Goal: Task Accomplishment & Management: Manage account settings

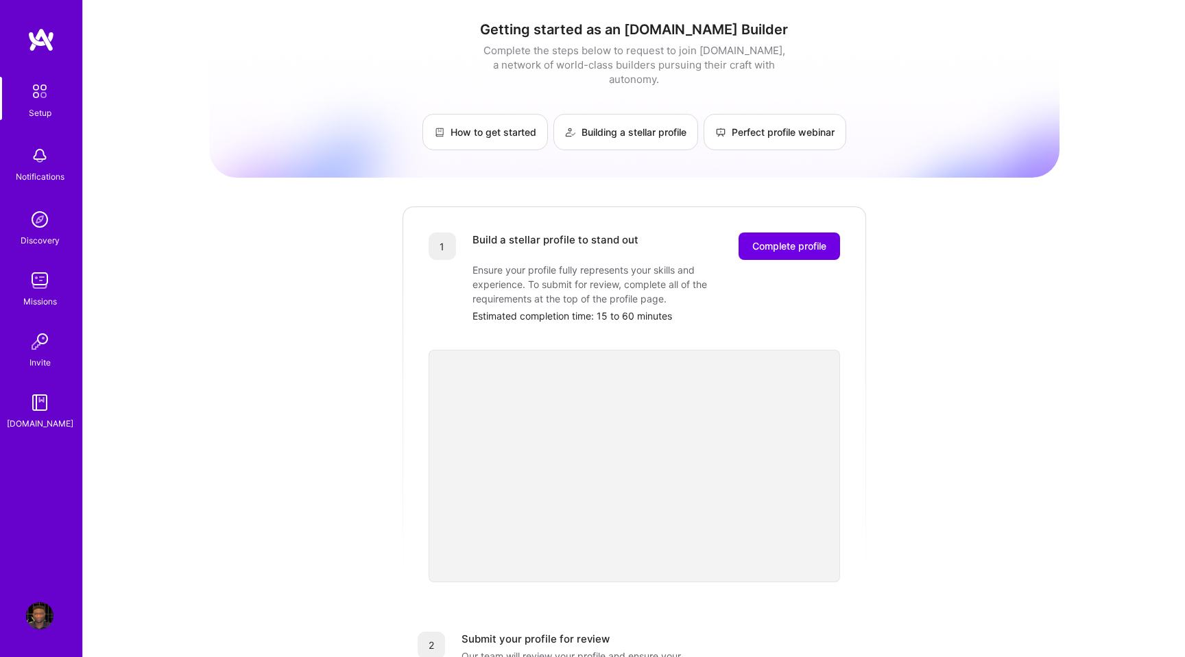
click at [43, 613] on img at bounding box center [39, 615] width 27 height 27
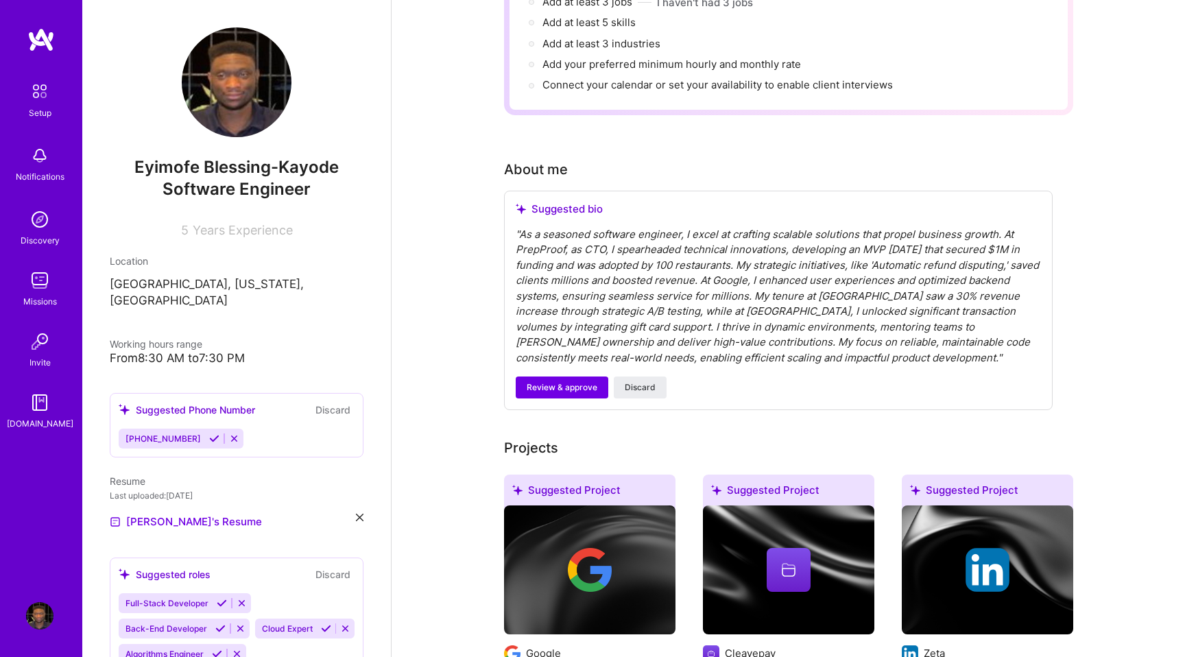
scroll to position [236, 0]
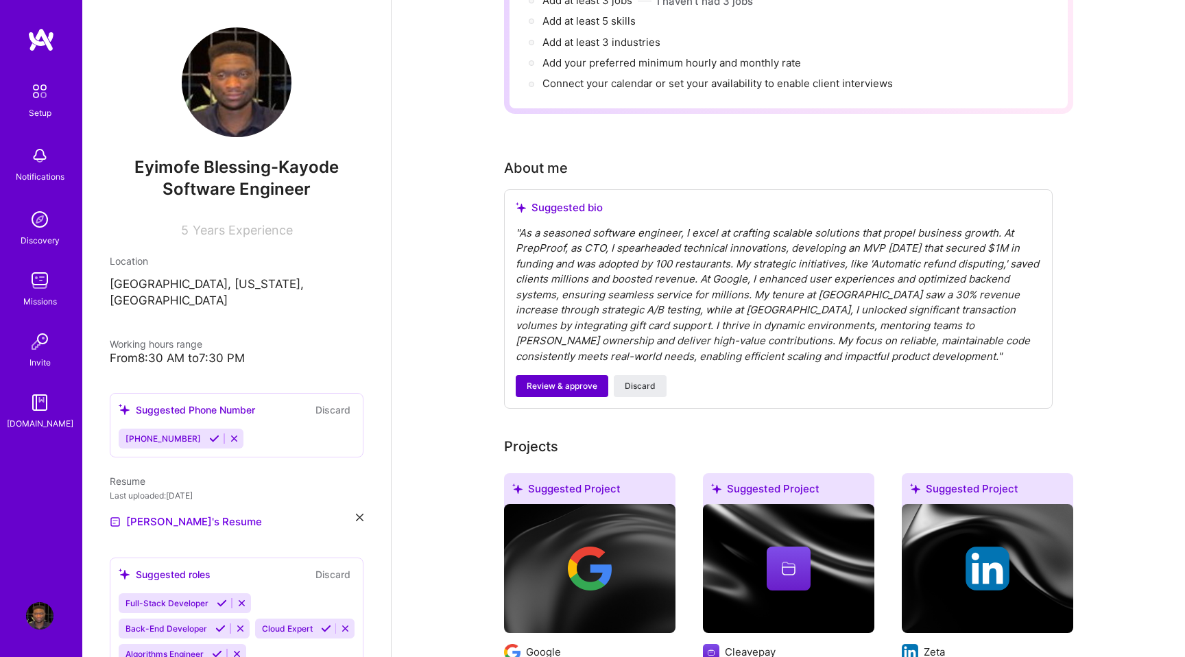
click at [542, 376] on button "Review & approve" at bounding box center [561, 386] width 93 height 22
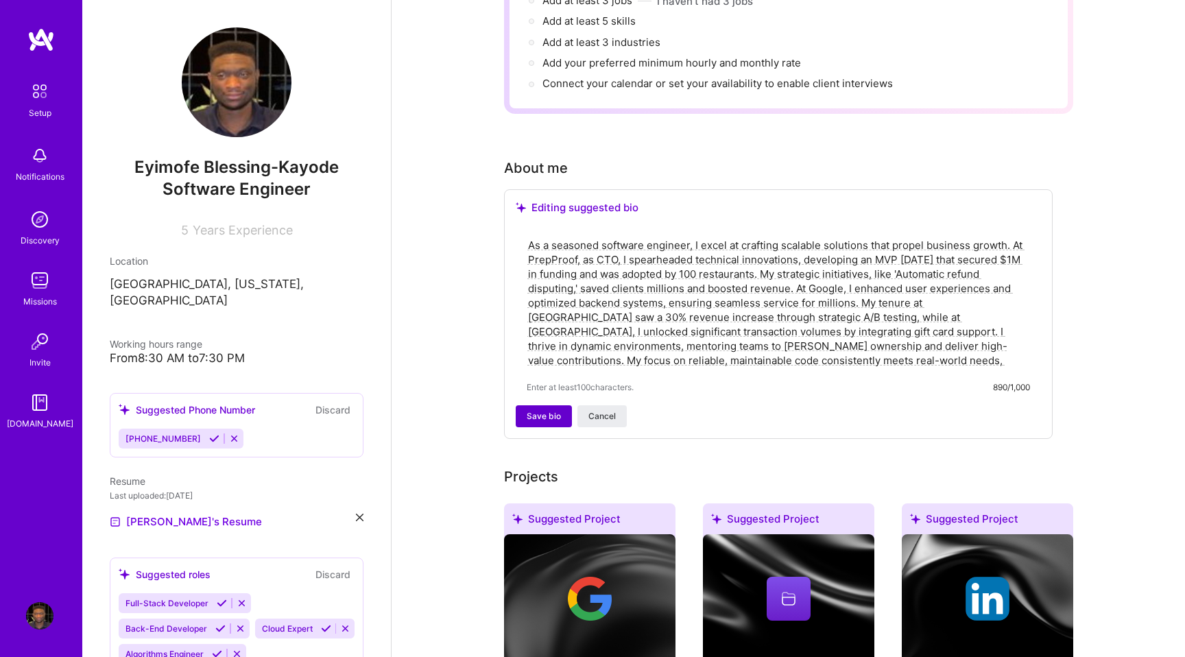
click at [538, 407] on button "Save bio" at bounding box center [543, 416] width 56 height 22
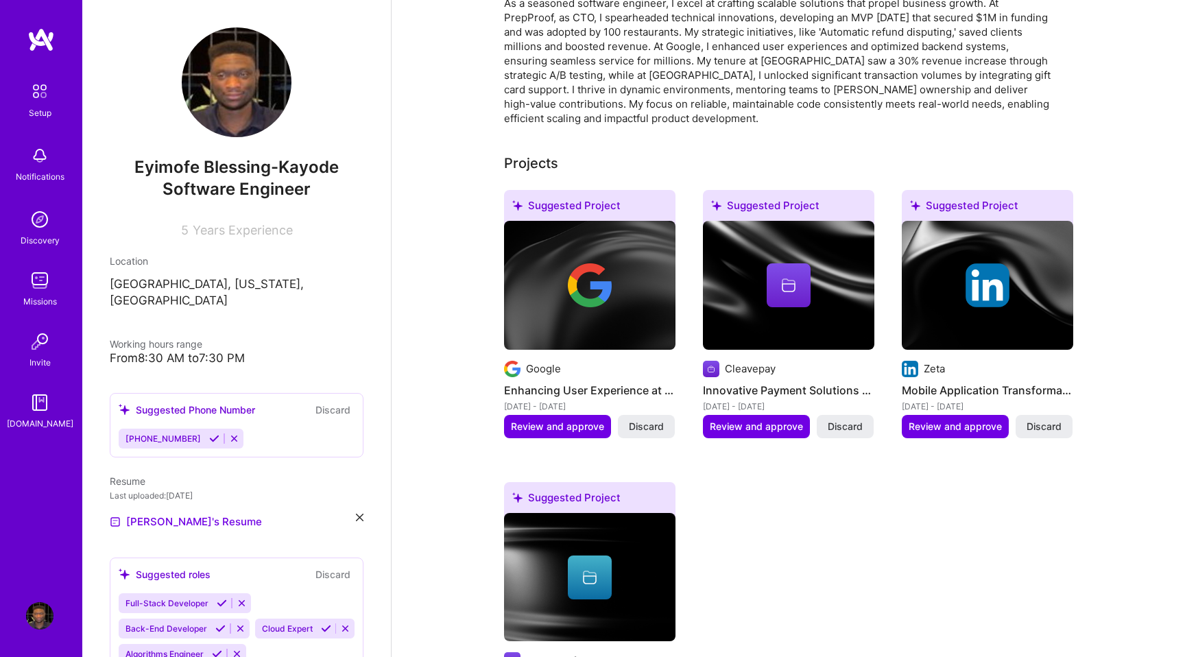
scroll to position [414, 0]
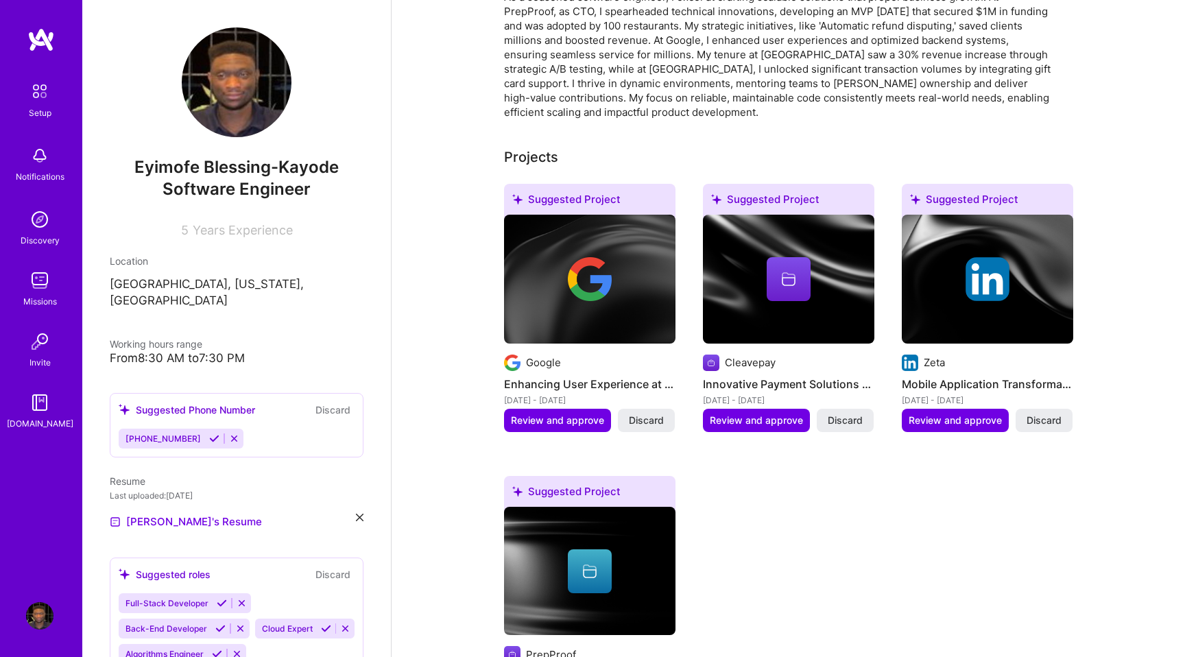
click at [538, 413] on span "Review and approve" at bounding box center [557, 420] width 93 height 14
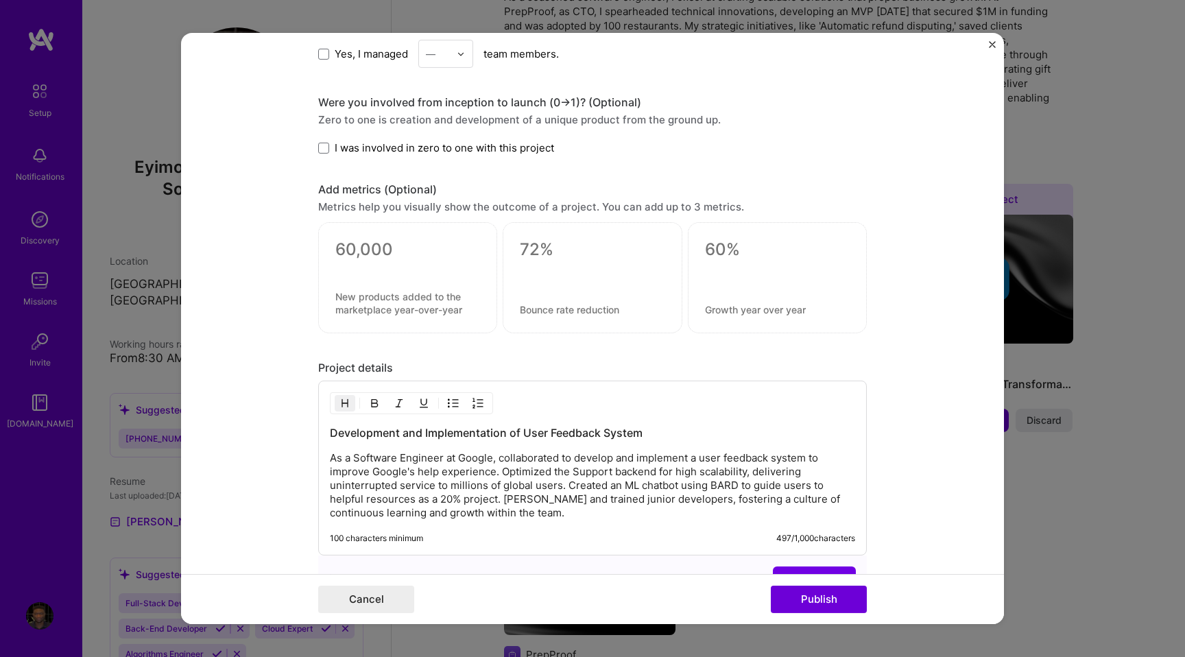
scroll to position [1029, 0]
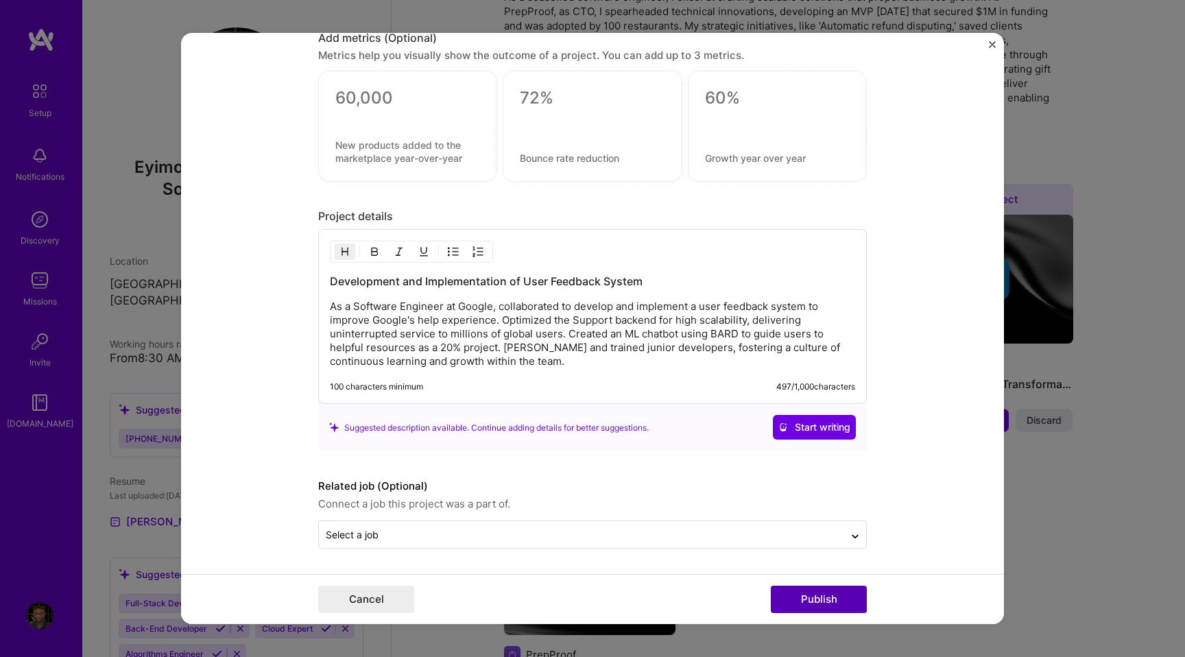
click at [800, 603] on button "Publish" at bounding box center [819, 598] width 96 height 27
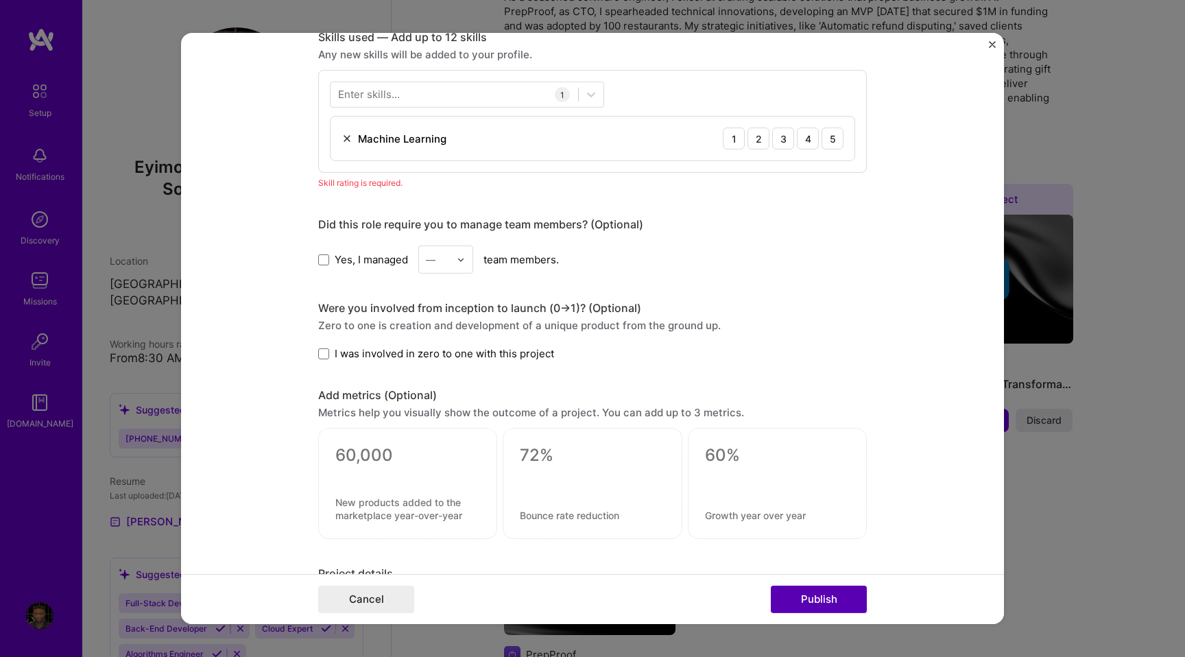
scroll to position [686, 0]
click at [1028, 411] on div "Editing suggested project This project is suggested based on your LinkedIn, res…" at bounding box center [592, 328] width 1185 height 657
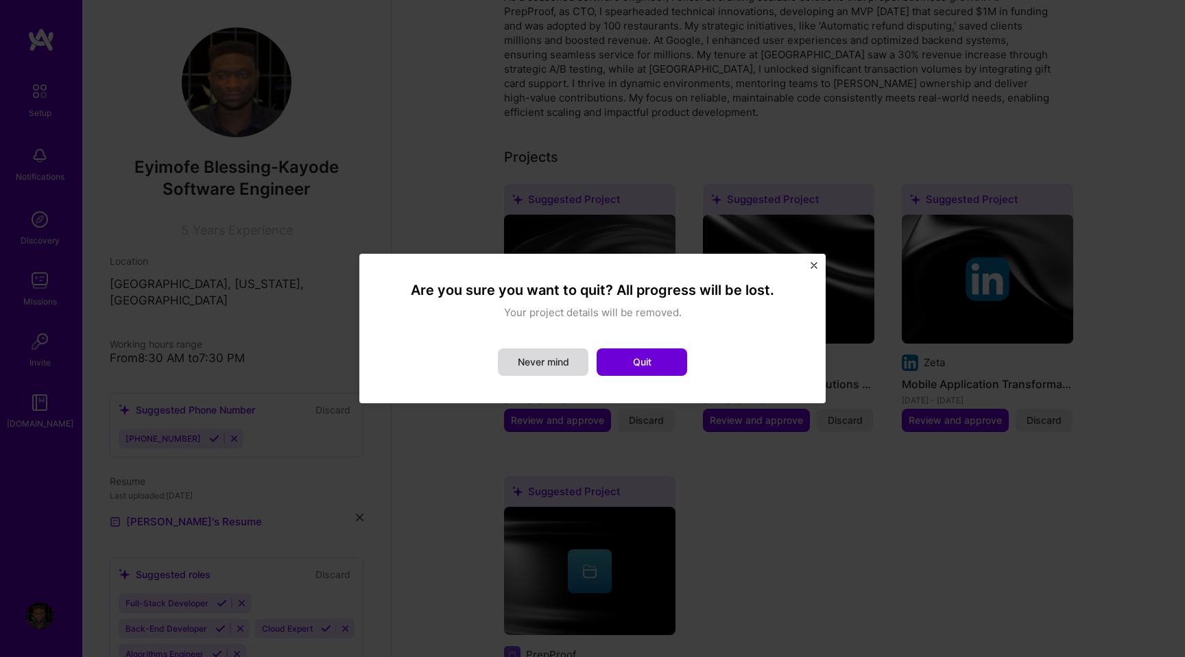
click at [574, 359] on button "Never mind" at bounding box center [543, 361] width 90 height 27
